Goal: Task Accomplishment & Management: Manage account settings

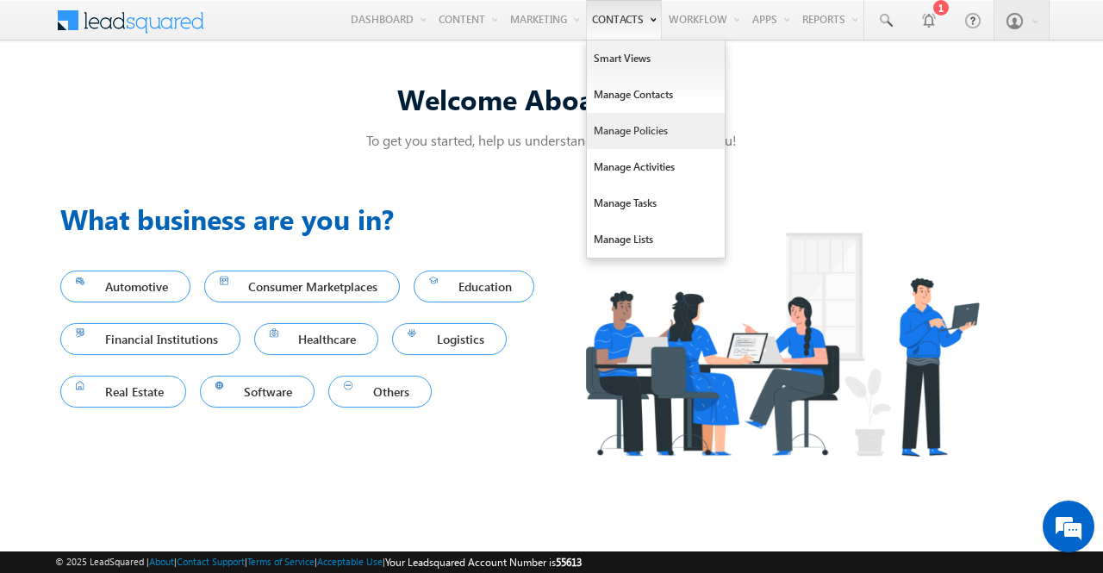
click at [639, 130] on link "Manage Policies" at bounding box center [656, 131] width 138 height 36
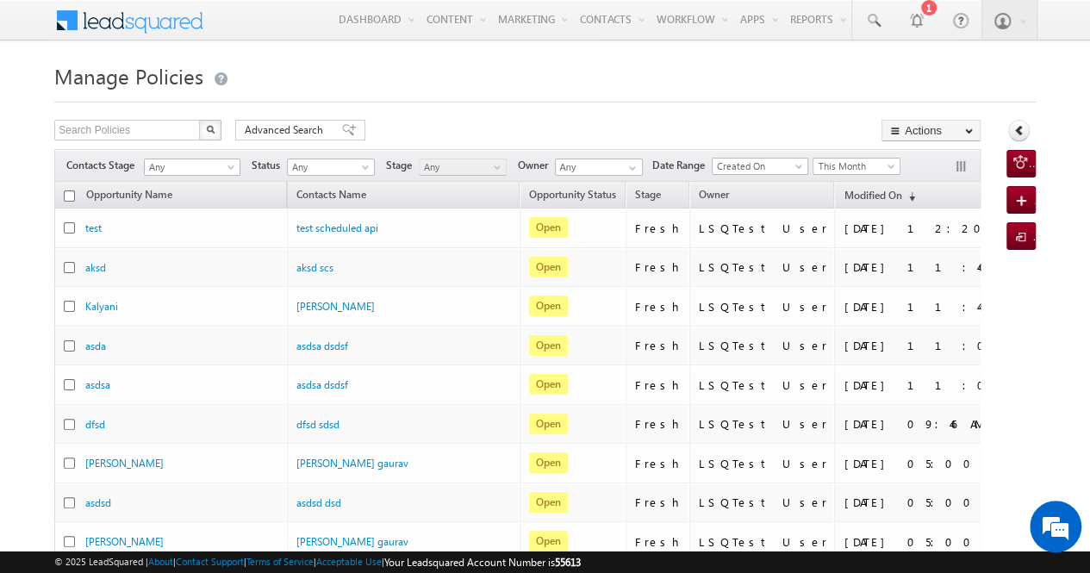
click at [835, 166] on span "This Month" at bounding box center [855, 167] width 82 height 16
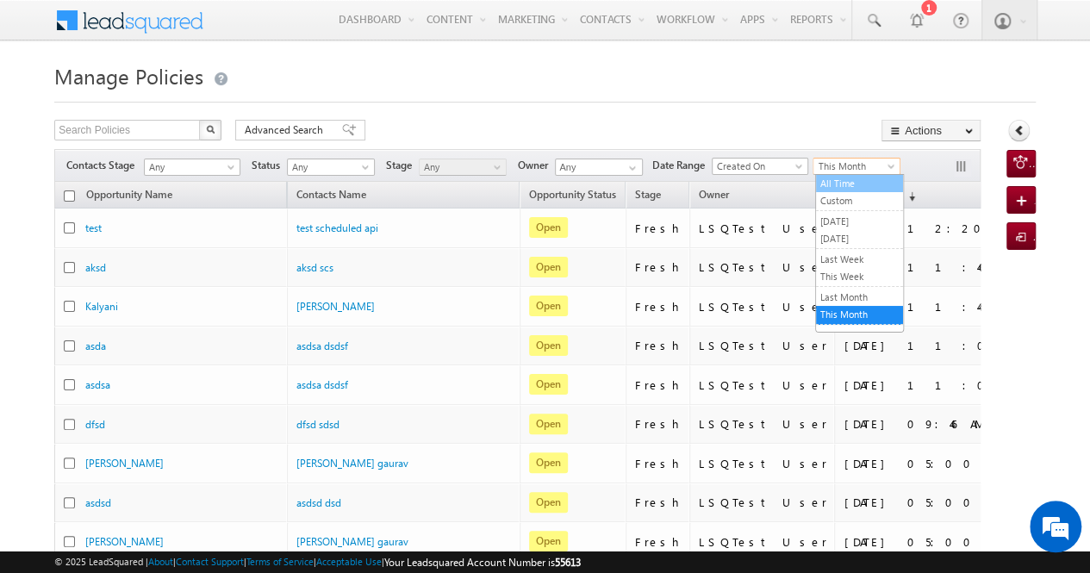
click at [846, 187] on link "All Time" at bounding box center [859, 184] width 87 height 16
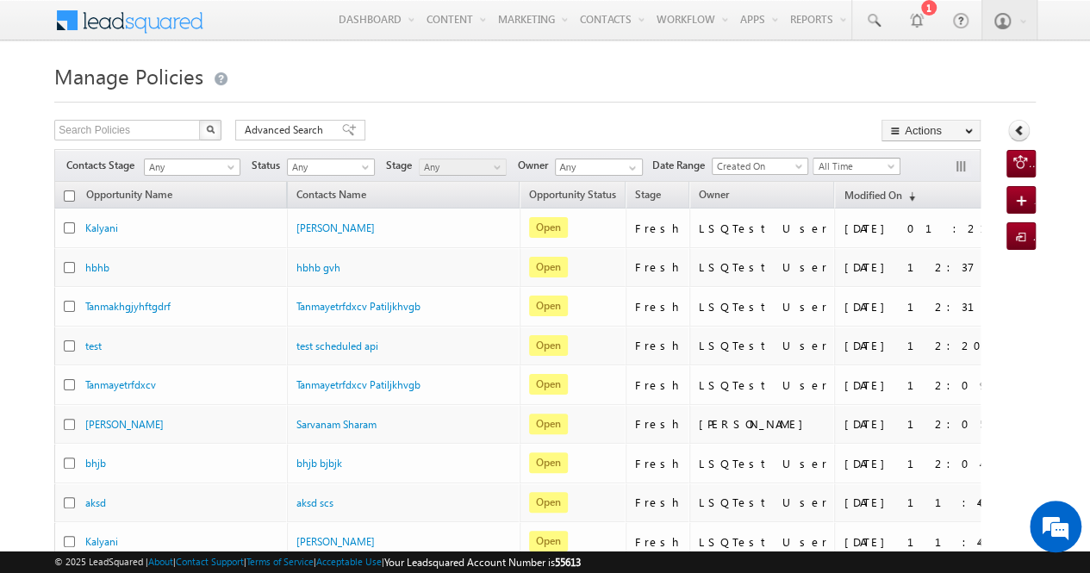
click at [841, 167] on span "All Time" at bounding box center [855, 167] width 82 height 16
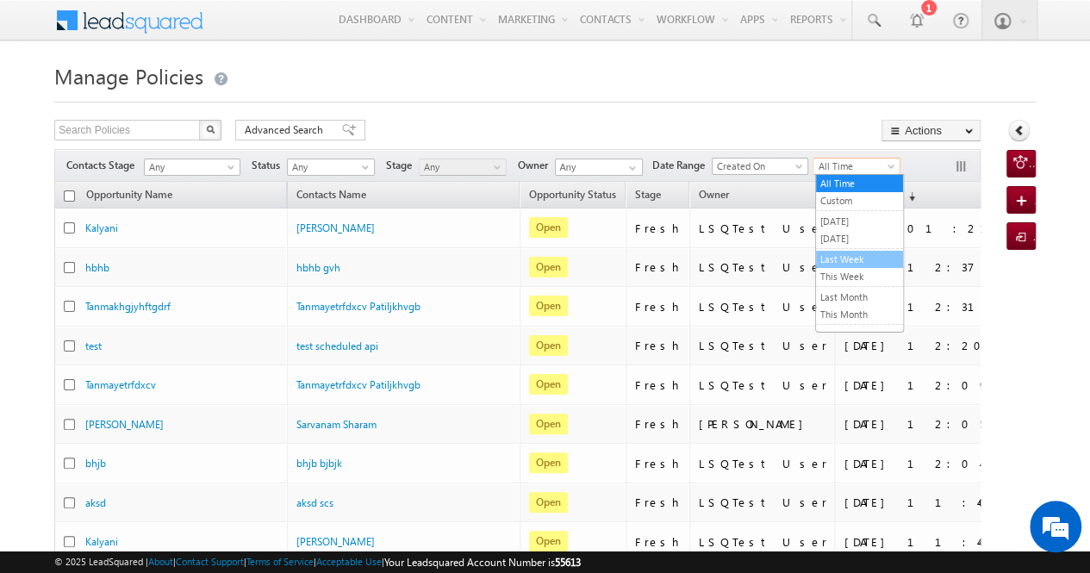
click at [846, 253] on link "Last Week" at bounding box center [859, 260] width 87 height 16
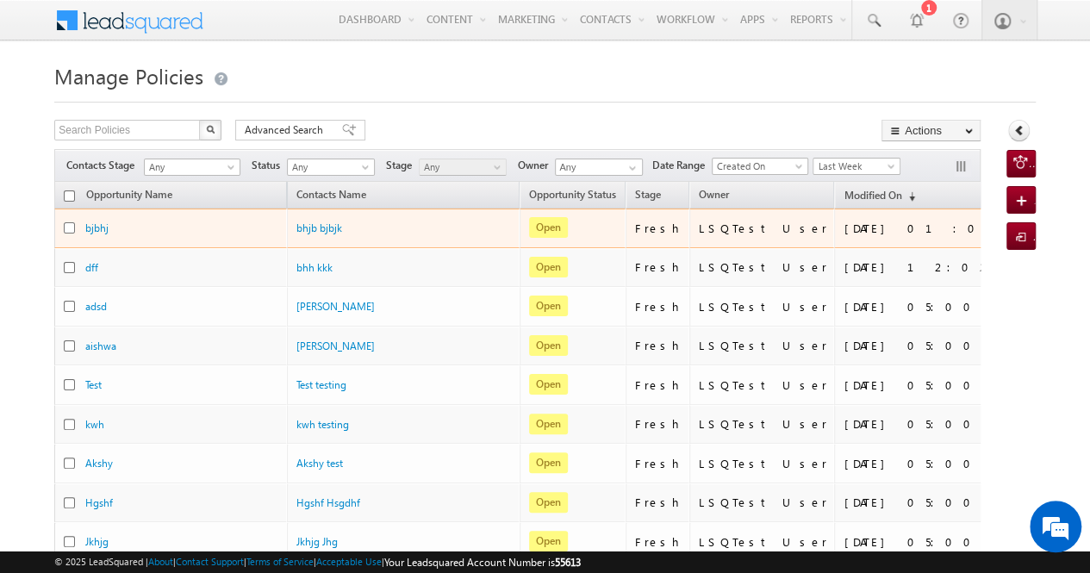
click at [65, 228] on input "checkbox" at bounding box center [69, 227] width 11 height 11
checkbox input "true"
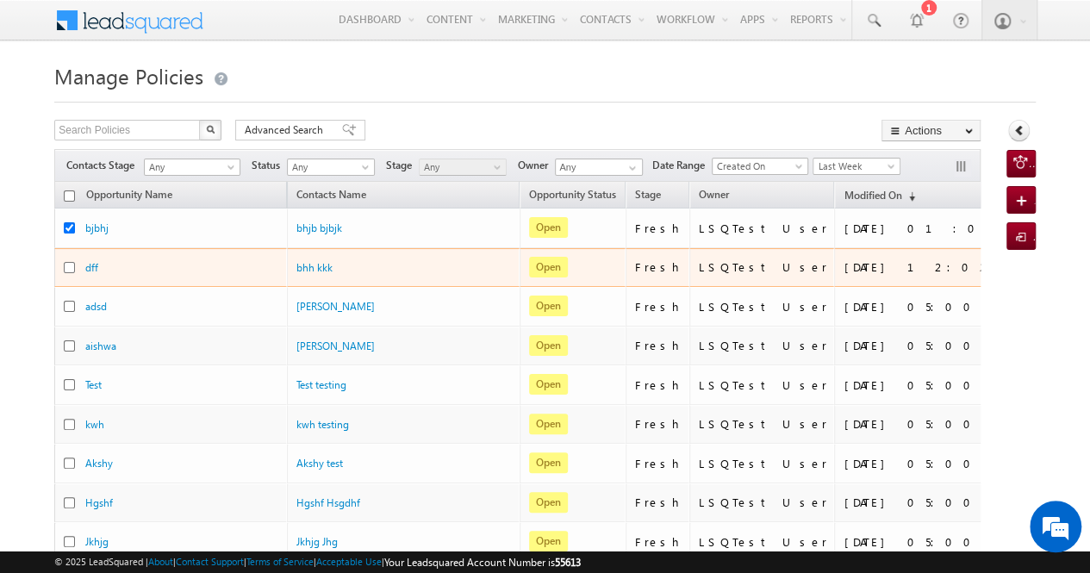
click at [67, 265] on input "checkbox" at bounding box center [69, 267] width 11 height 11
checkbox input "true"
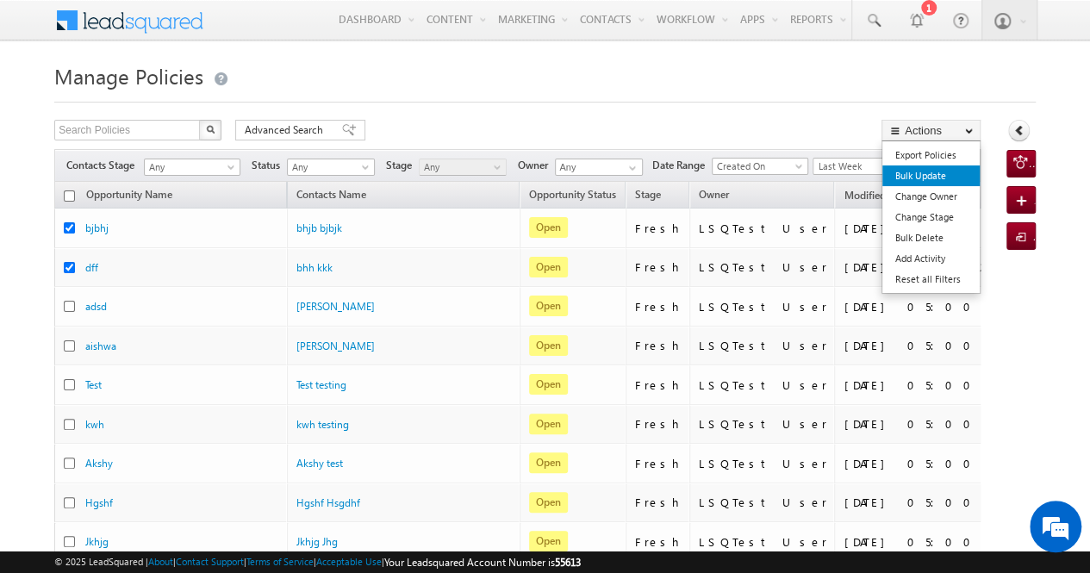
click at [945, 175] on link "Bulk Update" at bounding box center [931, 175] width 97 height 21
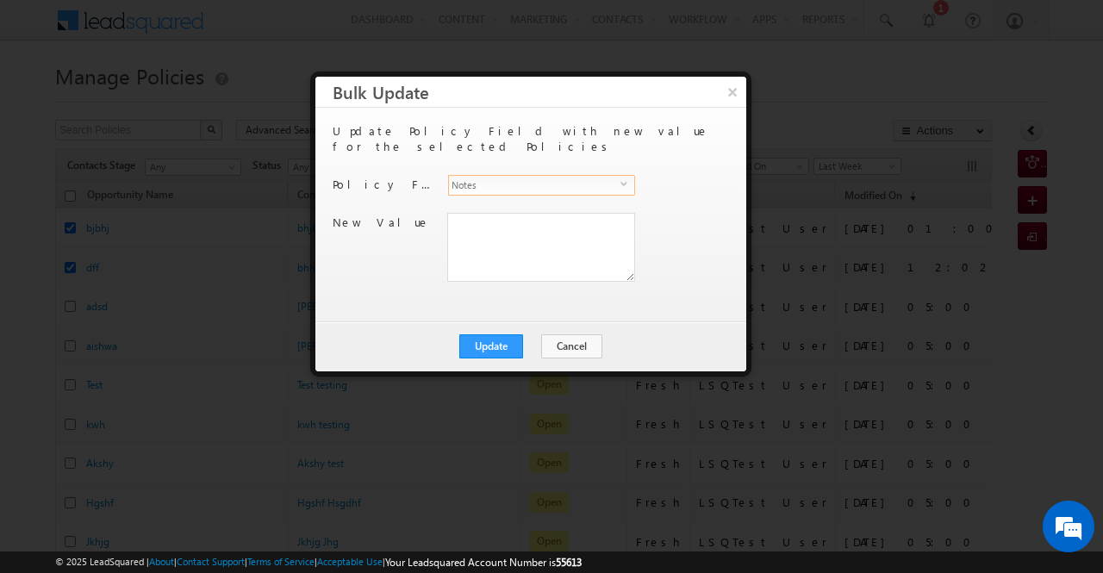
click at [625, 180] on span "select" at bounding box center [628, 184] width 14 height 8
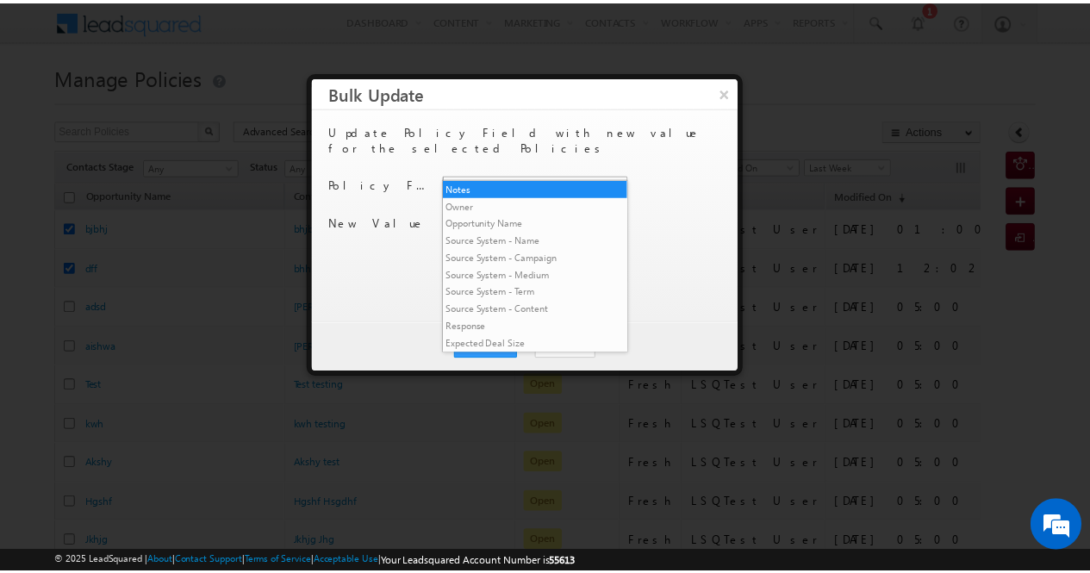
scroll to position [3732, 0]
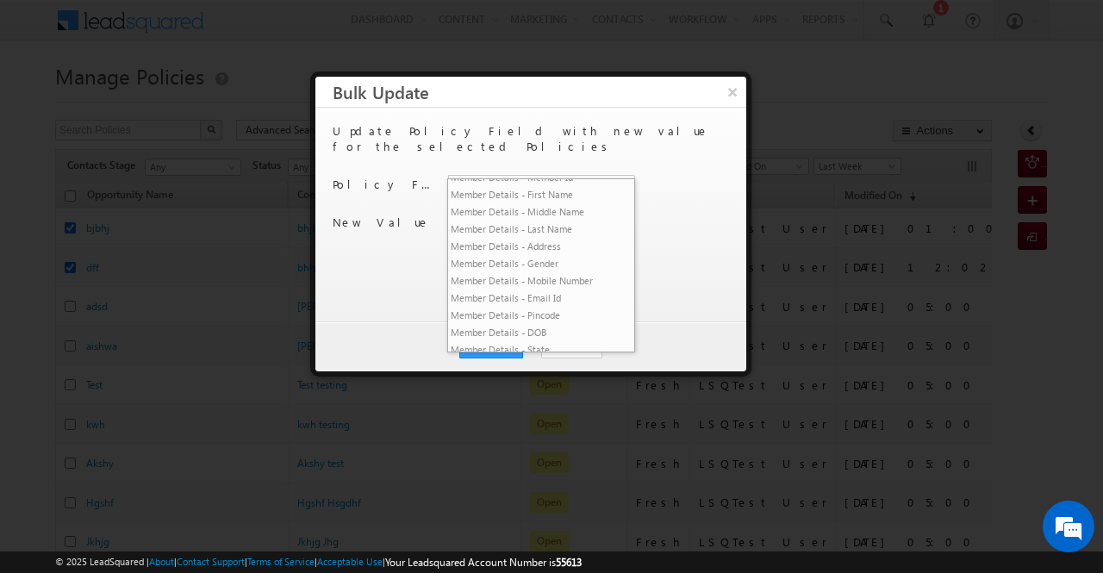
click at [555, 119] on li "VRM Basic Fields - Re-Churn" at bounding box center [541, 110] width 186 height 17
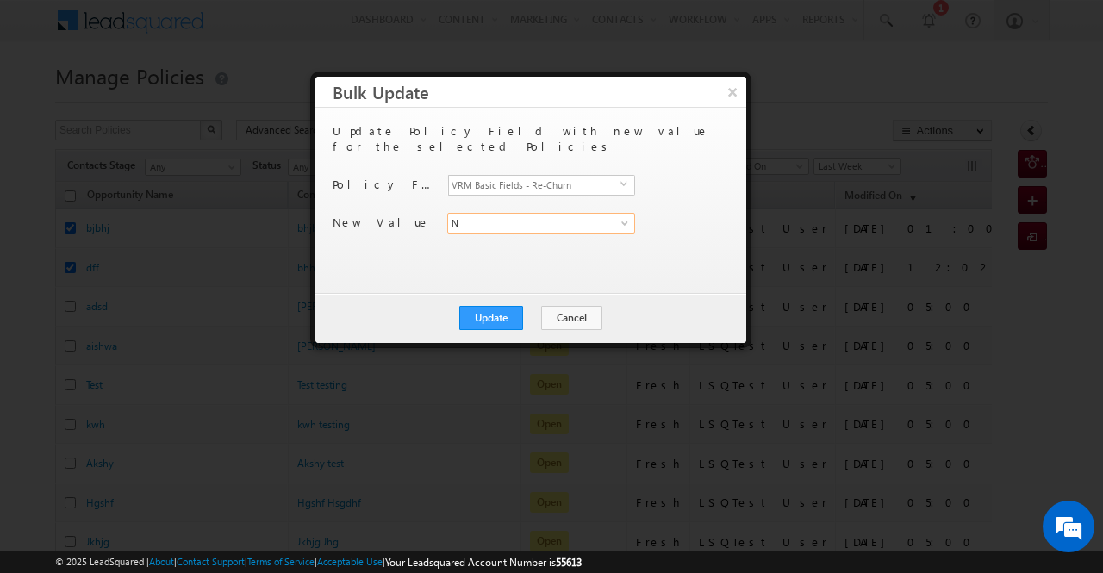
click at [605, 213] on input "N" at bounding box center [541, 223] width 188 height 21
click at [626, 216] on span at bounding box center [625, 223] width 14 height 14
click at [578, 250] on link "Y" at bounding box center [541, 260] width 188 height 20
type input "Y"
click at [514, 318] on button "Update" at bounding box center [491, 318] width 64 height 24
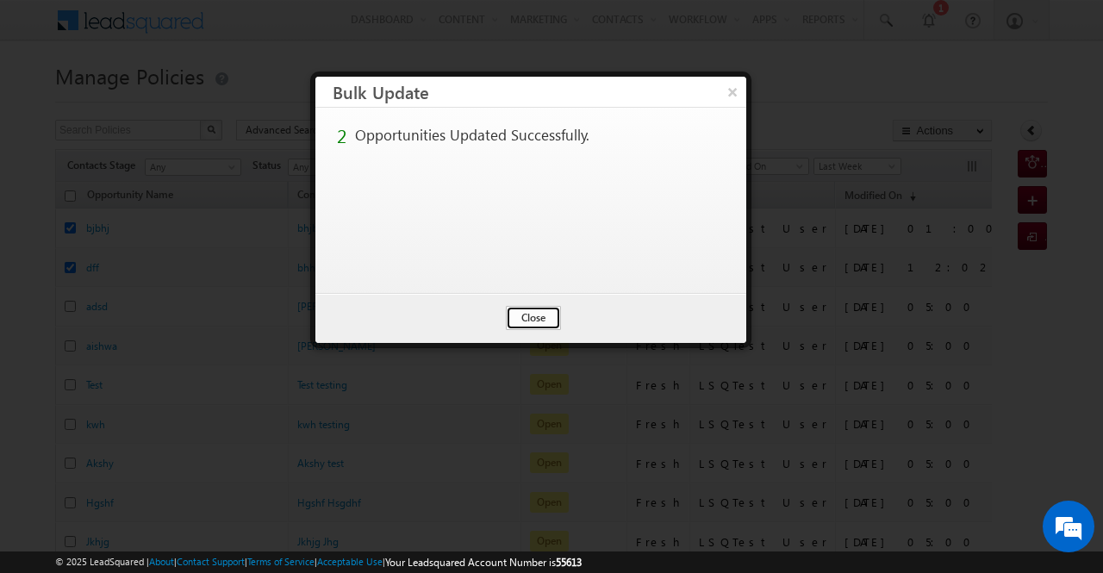
click at [541, 317] on button "Close" at bounding box center [533, 318] width 55 height 24
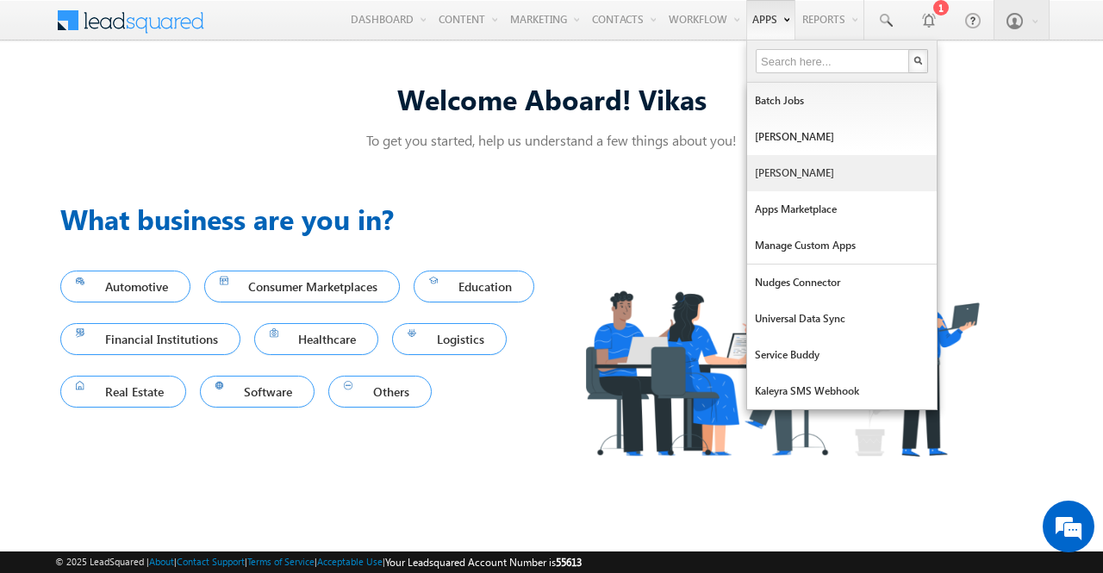
click at [791, 185] on link "[PERSON_NAME]" at bounding box center [842, 173] width 190 height 36
